Goal: Task Accomplishment & Management: Use online tool/utility

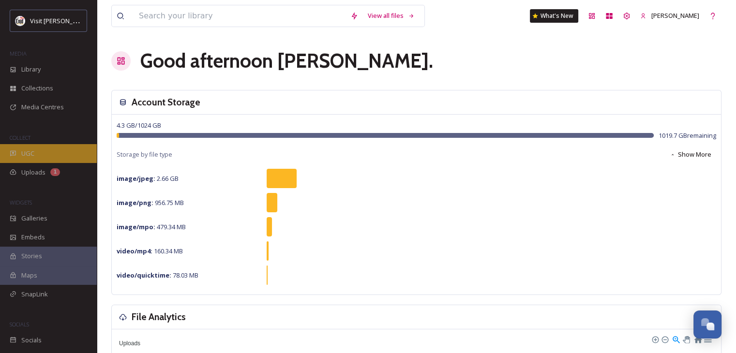
click at [23, 155] on span "UGC" at bounding box center [27, 153] width 13 height 9
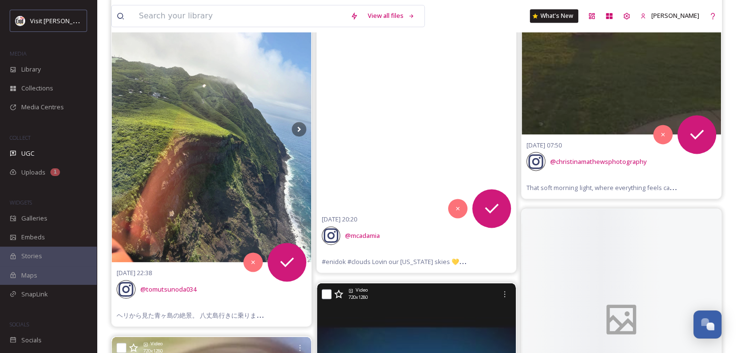
scroll to position [1306, 0]
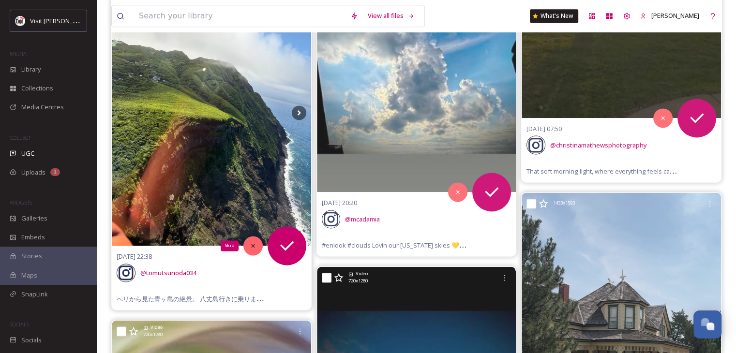
click at [250, 242] on icon at bounding box center [253, 245] width 7 height 7
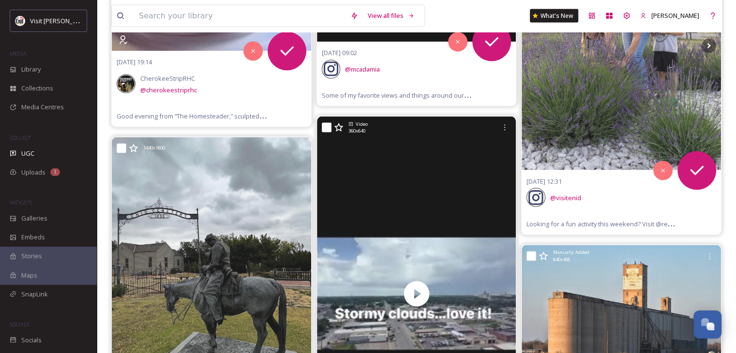
scroll to position [1838, 0]
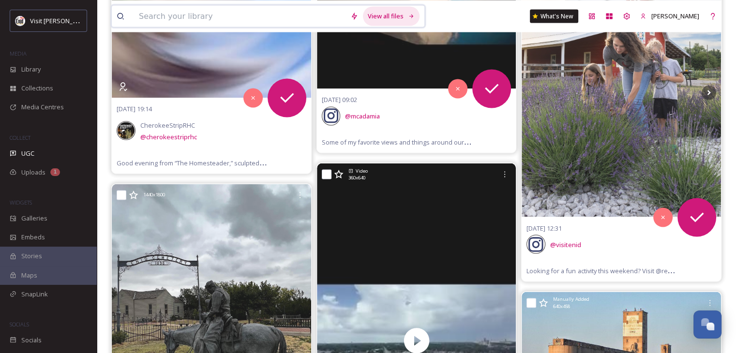
click at [399, 15] on div "View all files" at bounding box center [391, 15] width 57 height 19
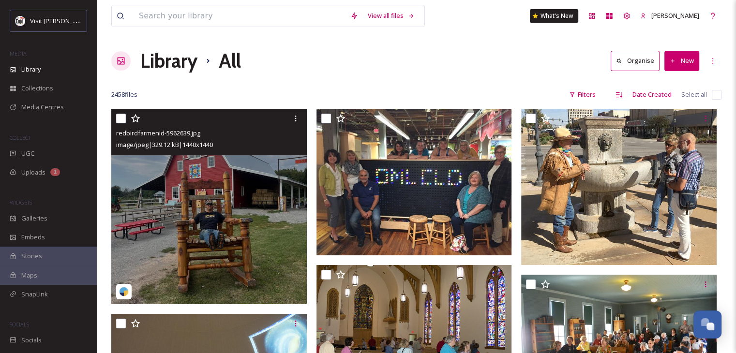
click at [119, 118] on input "checkbox" at bounding box center [121, 119] width 10 height 10
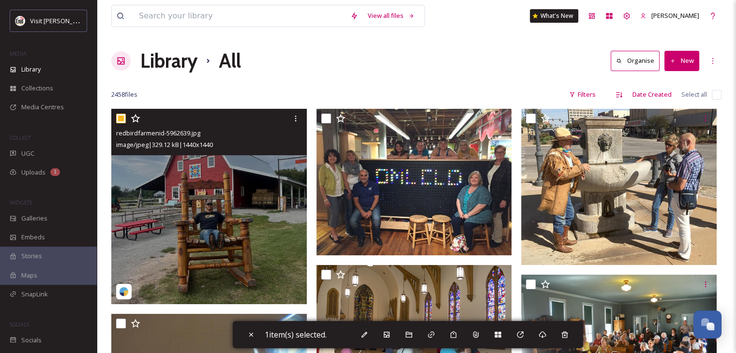
click at [119, 120] on input "checkbox" at bounding box center [121, 119] width 10 height 10
checkbox input "false"
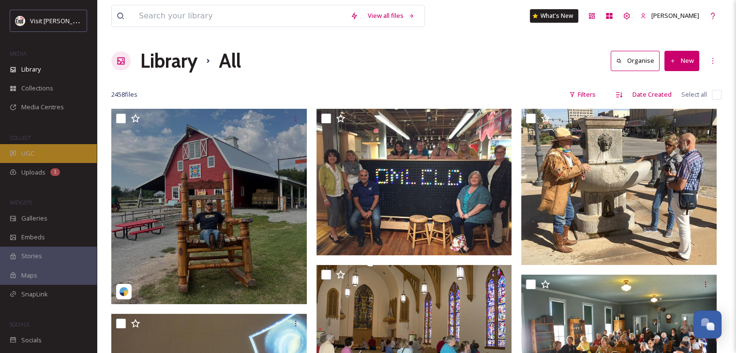
click at [28, 153] on span "UGC" at bounding box center [27, 153] width 13 height 9
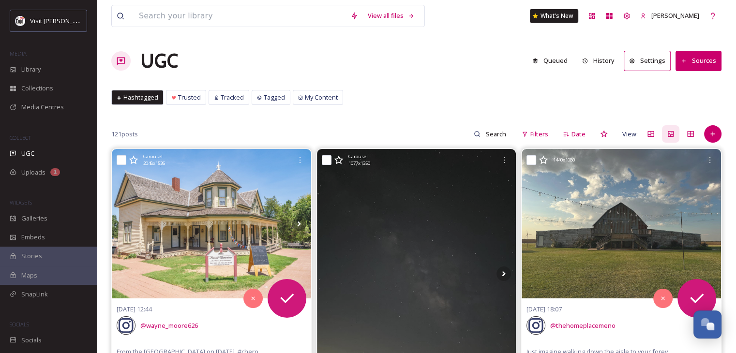
click at [696, 61] on button "Sources" at bounding box center [698, 61] width 46 height 20
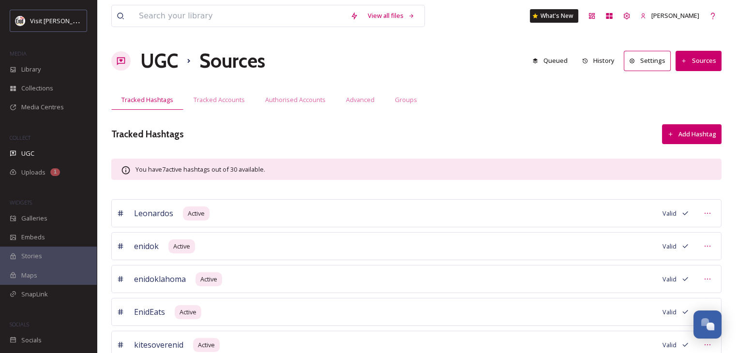
scroll to position [48, 0]
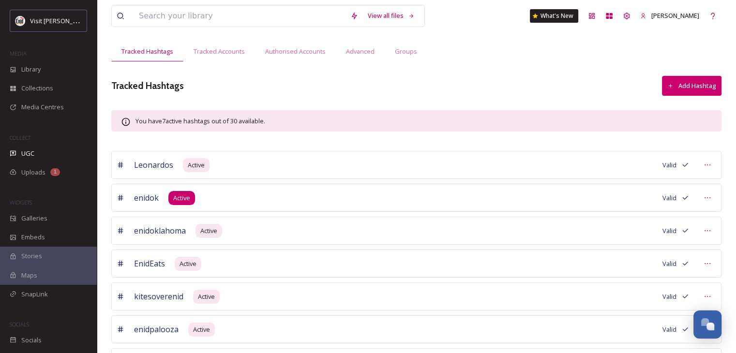
click at [180, 198] on span "Active" at bounding box center [181, 197] width 17 height 9
click at [137, 197] on span "enidok" at bounding box center [146, 198] width 25 height 12
click at [709, 195] on icon at bounding box center [707, 198] width 8 height 8
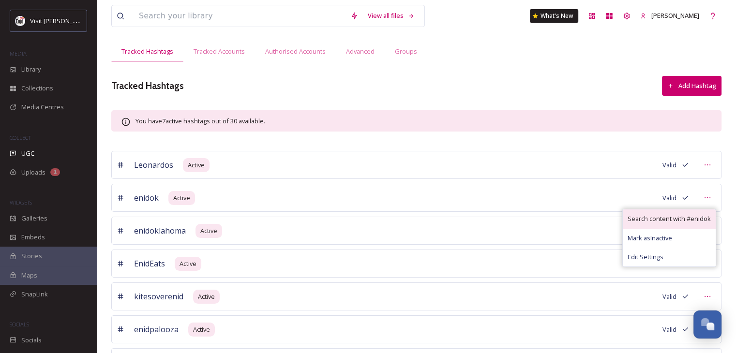
click at [655, 219] on span "Search content with # enidok" at bounding box center [668, 218] width 83 height 9
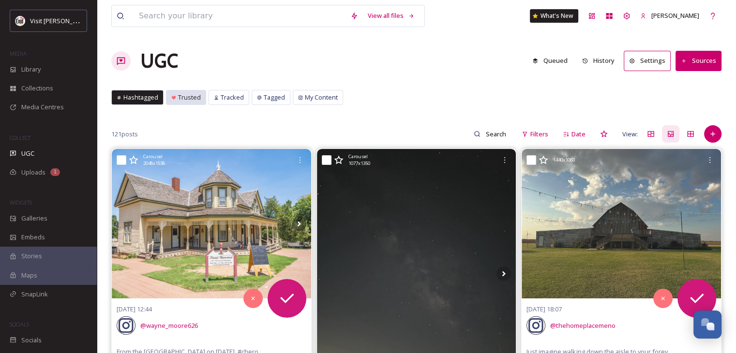
click at [188, 100] on span "Trusted" at bounding box center [189, 97] width 23 height 9
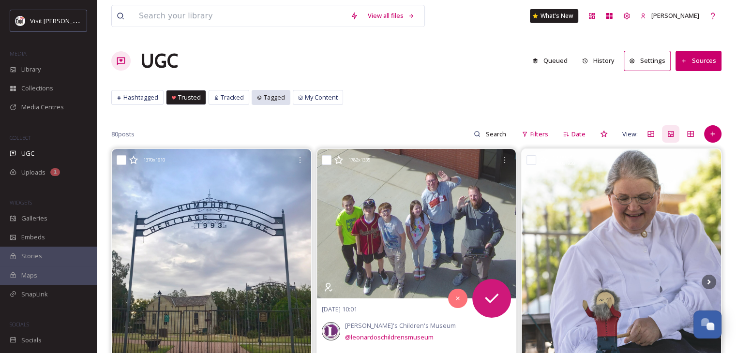
click at [275, 99] on span "Tagged" at bounding box center [274, 97] width 21 height 9
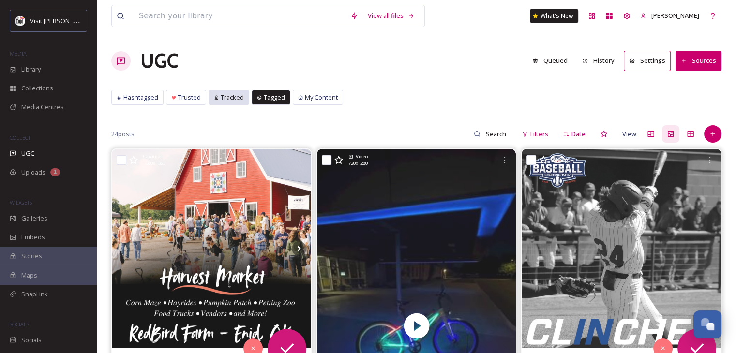
click at [237, 101] on span "Tracked" at bounding box center [232, 97] width 23 height 9
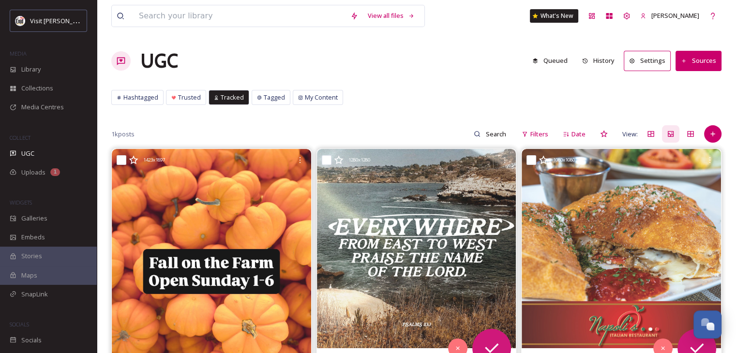
click at [703, 60] on button "Sources" at bounding box center [698, 61] width 46 height 20
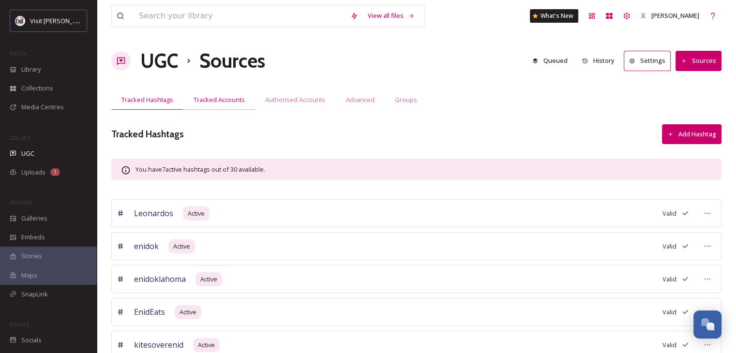
click at [220, 99] on span "Tracked Accounts" at bounding box center [218, 99] width 51 height 9
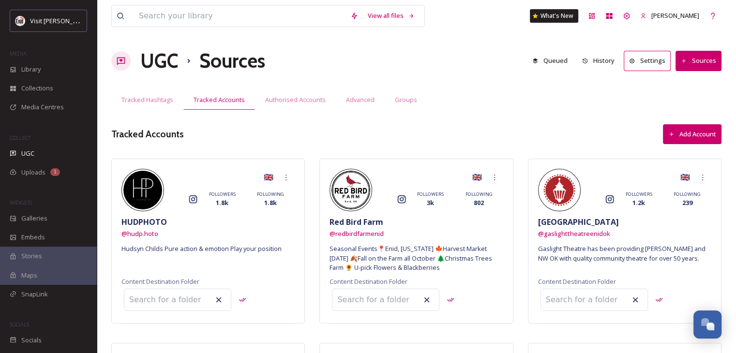
click at [685, 134] on button "Add Account" at bounding box center [692, 134] width 59 height 20
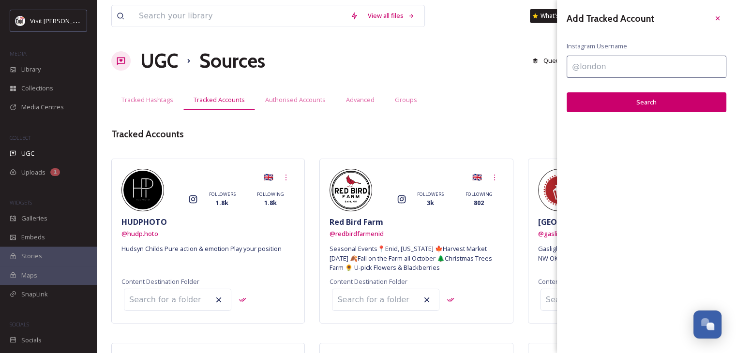
click at [599, 69] on input at bounding box center [646, 67] width 160 height 22
type input "@walkerswesternstore"
click at [609, 101] on button "Search" at bounding box center [646, 102] width 160 height 20
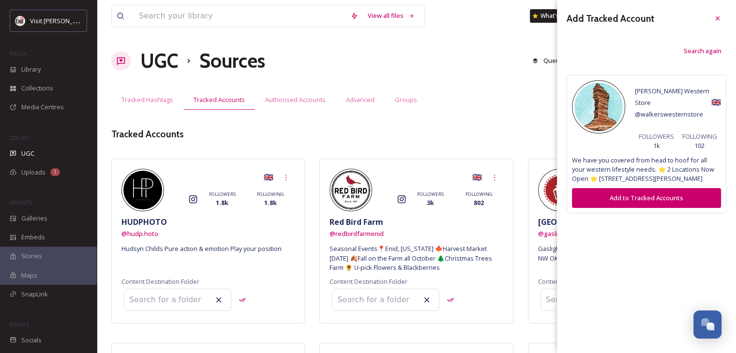
click at [644, 188] on button "Add to Tracked Accounts" at bounding box center [646, 198] width 149 height 20
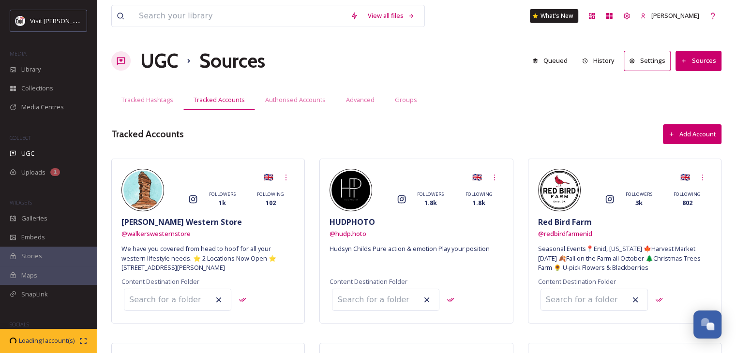
click at [159, 57] on h1 "UGC" at bounding box center [159, 60] width 38 height 29
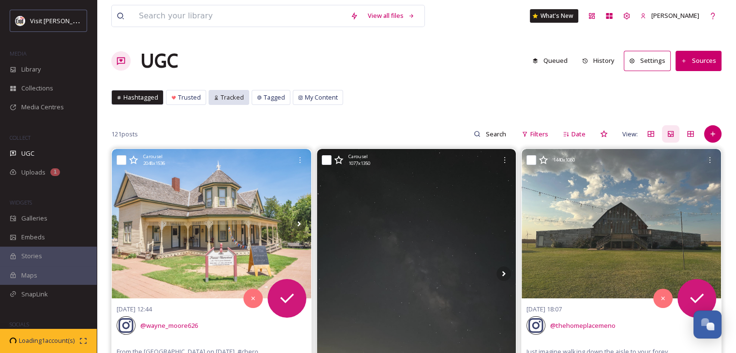
click at [226, 97] on span "Tracked" at bounding box center [232, 97] width 23 height 9
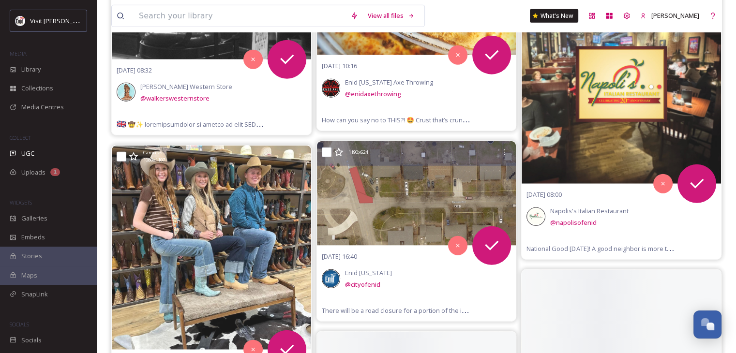
scroll to position [2418, 0]
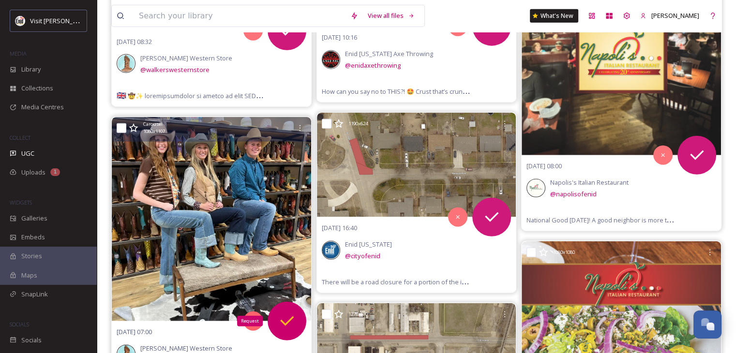
click at [287, 320] on icon at bounding box center [287, 321] width 14 height 10
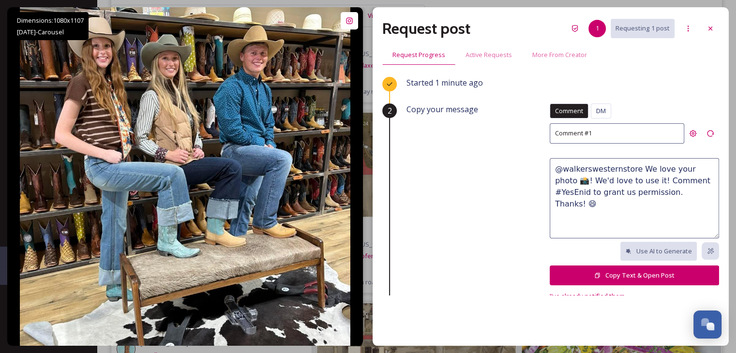
click at [660, 170] on textarea "@walkerswesternstore We love your photo 📸! We'd love to use it! Comment #YesEni…" at bounding box center [633, 198] width 169 height 80
click at [609, 179] on textarea "@walkerswesternstore We love this photo 📸! We'd love to use it! Comment #YesEni…" at bounding box center [633, 198] width 169 height 80
type textarea "@walkerswesternstore We love this photo 📸! We'd love to use it in our marketing…"
click at [609, 273] on button "Copy Text & Open Post" at bounding box center [633, 276] width 169 height 20
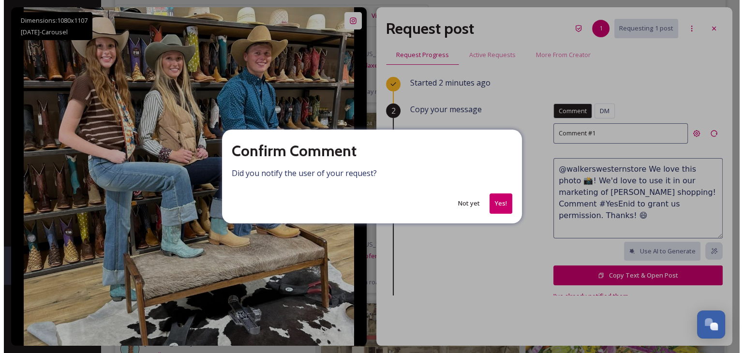
scroll to position [2417, 0]
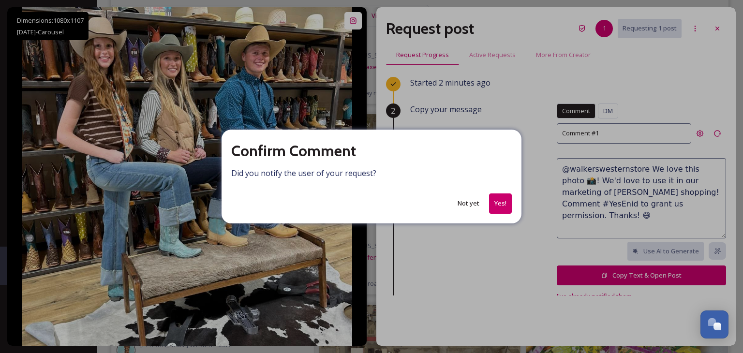
click at [499, 205] on button "Yes!" at bounding box center [500, 203] width 23 height 20
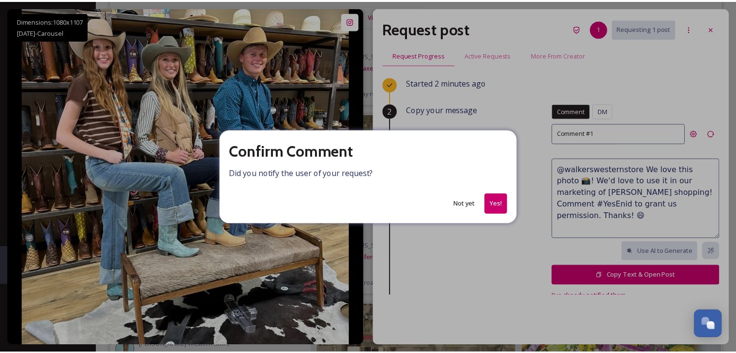
scroll to position [2418, 0]
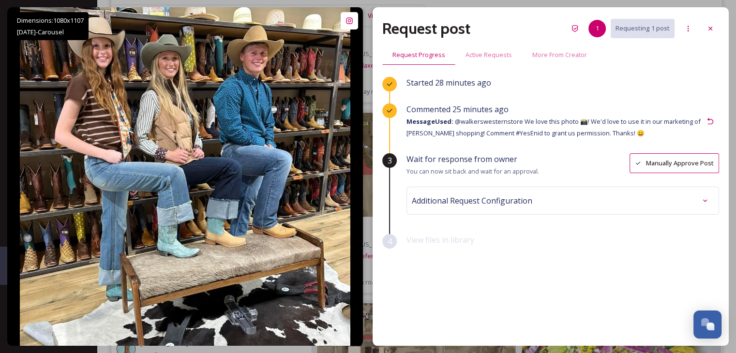
click at [462, 196] on span "Additional Request Configuration" at bounding box center [472, 201] width 120 height 12
click at [395, 162] on div "3" at bounding box center [389, 160] width 15 height 15
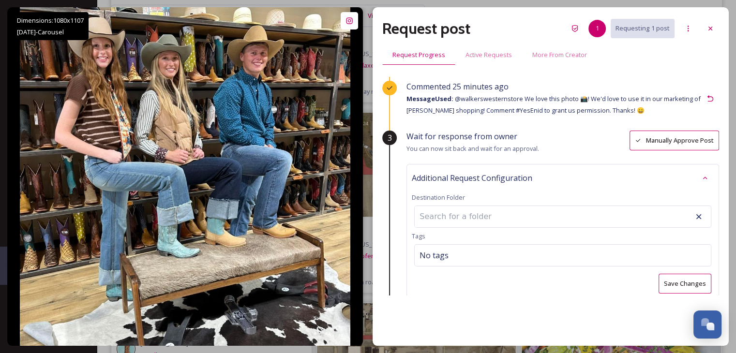
scroll to position [0, 0]
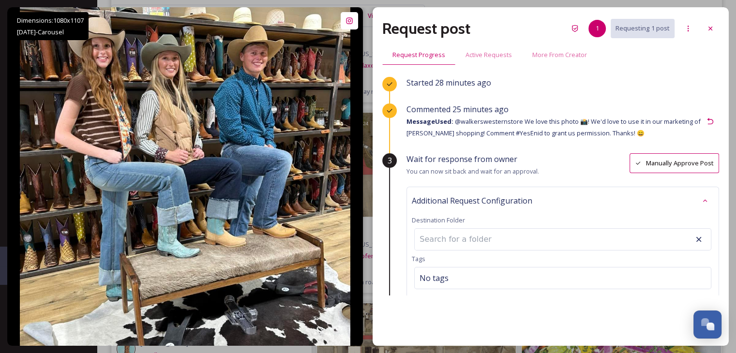
click at [649, 162] on button "Manually Approve Post" at bounding box center [673, 163] width 89 height 20
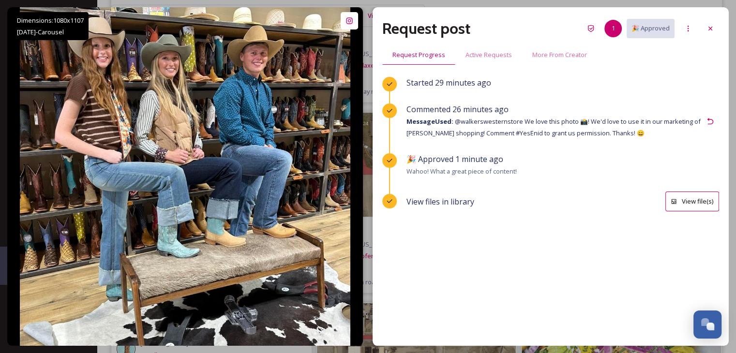
click at [684, 201] on button "View file(s)" at bounding box center [692, 202] width 54 height 20
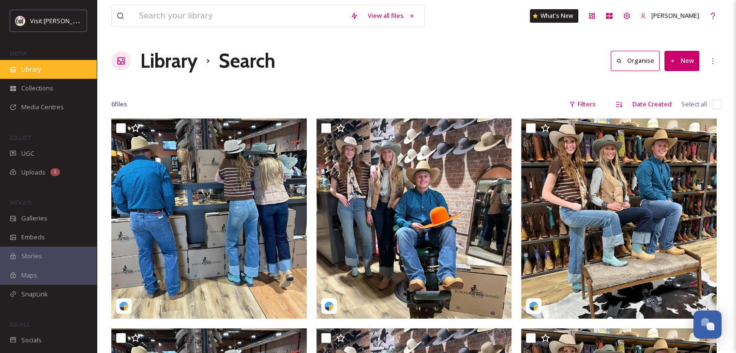
click at [34, 69] on span "Library" at bounding box center [30, 69] width 19 height 9
